Goal: Browse casually

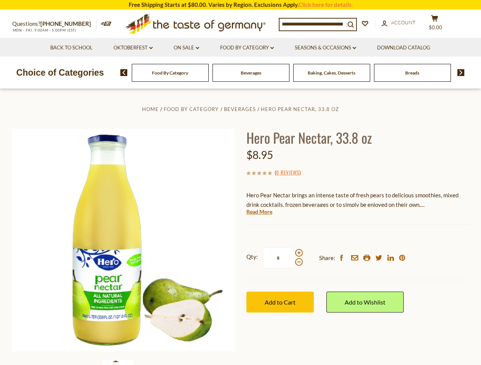
click at [240, 183] on div "Home Food By Category [GEOGRAPHIC_DATA] Hero Pear Nectar, 33.8 oz Hero Pear Nec…" at bounding box center [240, 250] width 468 height 293
click at [439, 24] on span "$0.00" at bounding box center [435, 27] width 13 height 6
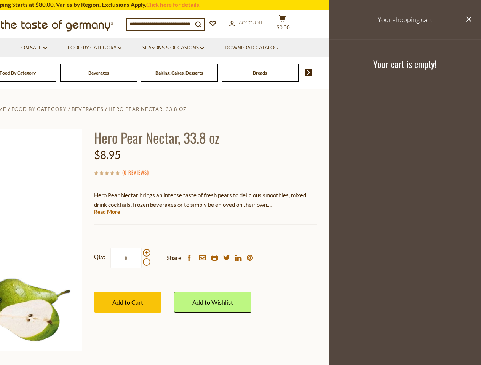
click at [47, 48] on link "On Sale dropdown_arrow" at bounding box center [34, 48] width 26 height 8
click at [247, 48] on link "Download Catalog" at bounding box center [251, 48] width 53 height 8
click at [56, 73] on div "Breads" at bounding box center [17, 73] width 77 height 18
click at [56, 73] on div "Beverages" at bounding box center [17, 73] width 77 height 18
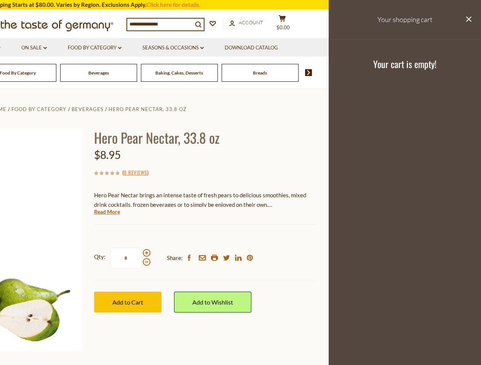
click at [458, 73] on footer "Your cart is empty!" at bounding box center [405, 63] width 152 height 49
click at [240, 227] on div "Hero Pear Nectar, 33.8 oz $8.95 ( 0 Reviews ) Hero Pear Nectar brings an intens…" at bounding box center [205, 229] width 223 height 201
